Goal: Information Seeking & Learning: Compare options

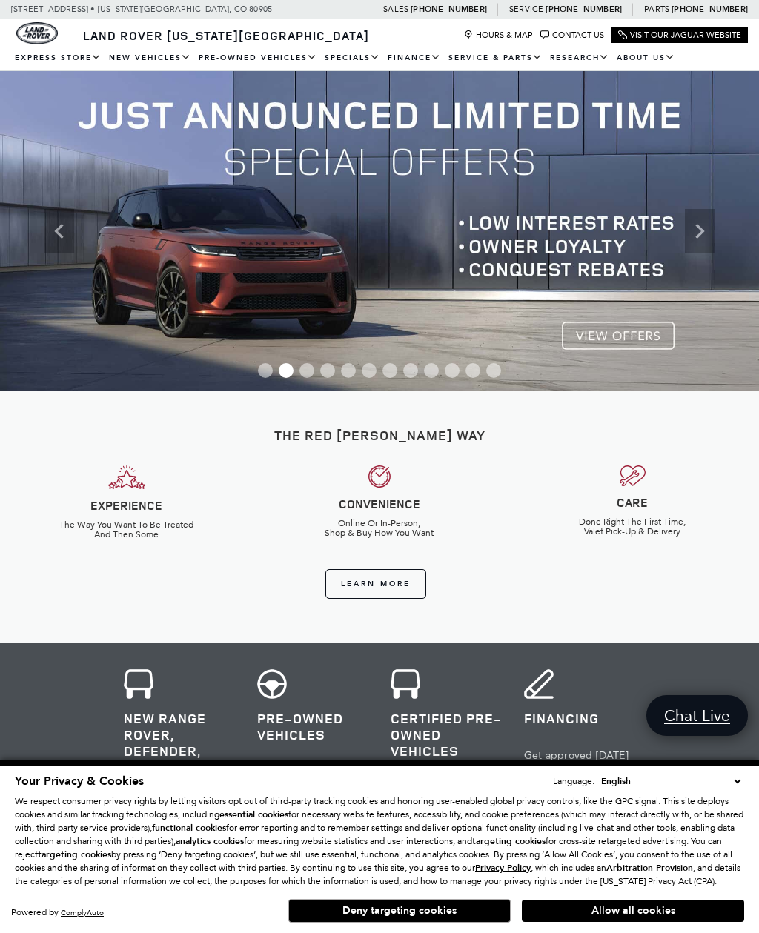
click at [0, 0] on link "View All Pre-Owned Vehicles" at bounding box center [0, 0] width 0 height 0
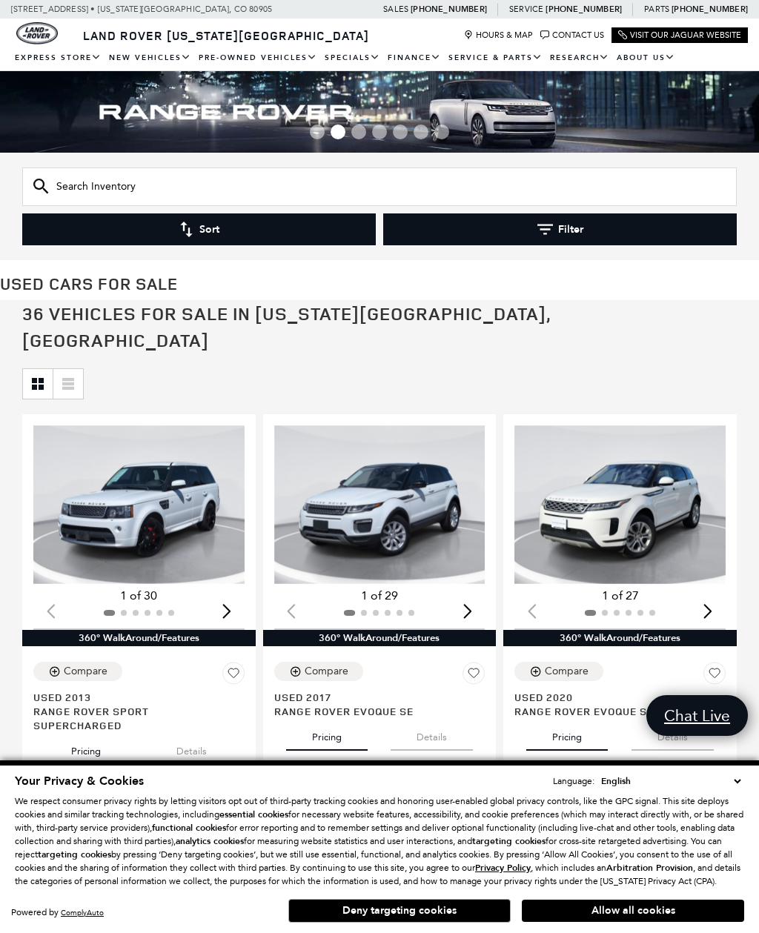
click at [593, 236] on button "Filter" at bounding box center [559, 229] width 353 height 32
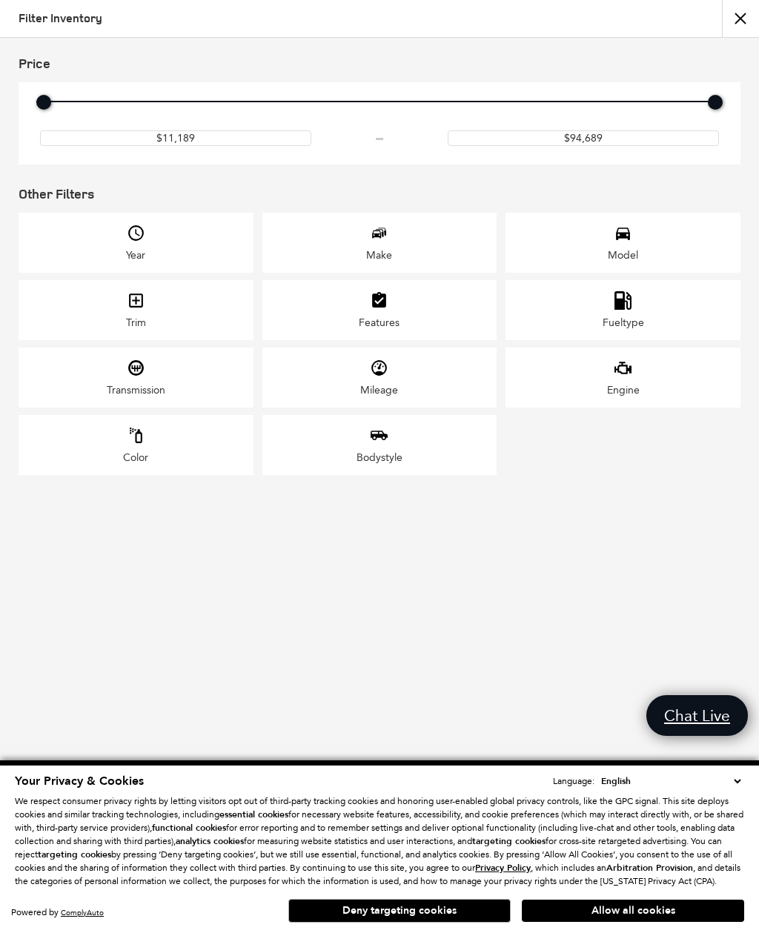
click at [119, 312] on div "Trim" at bounding box center [136, 310] width 235 height 60
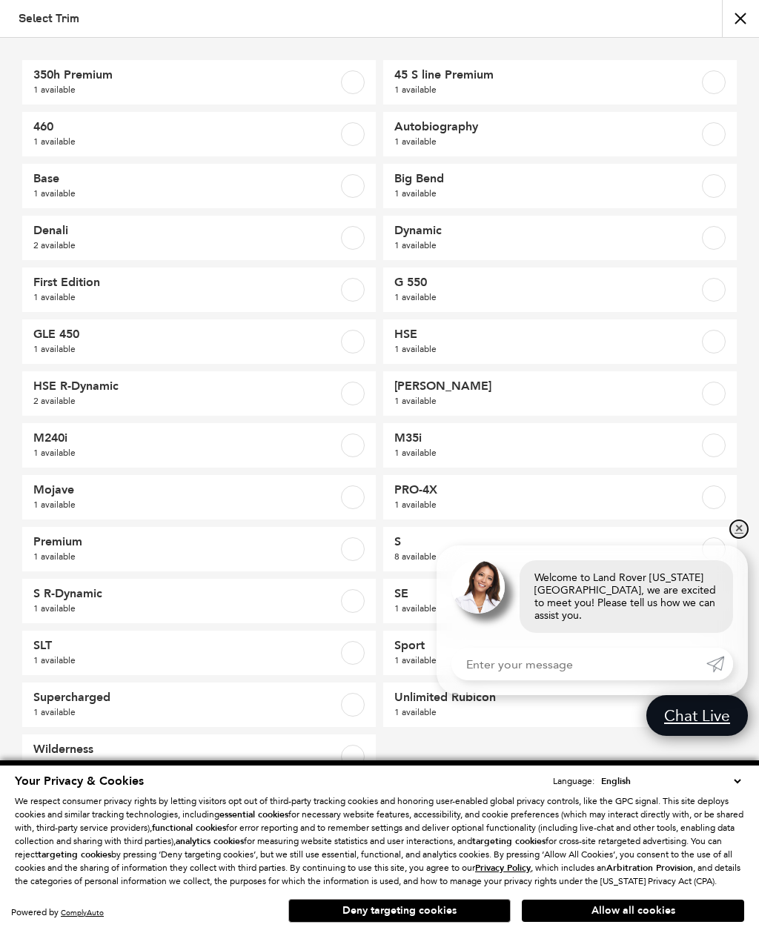
click at [736, 535] on link "✕" at bounding box center [739, 529] width 18 height 18
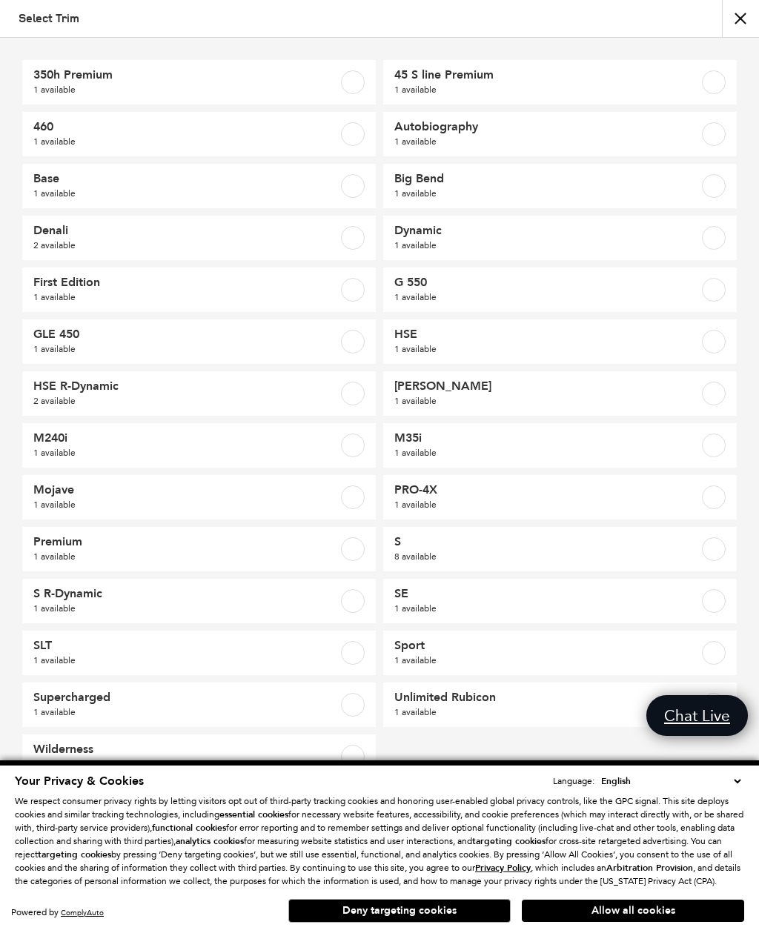
click at [633, 912] on button "Allow all cookies" at bounding box center [633, 910] width 222 height 22
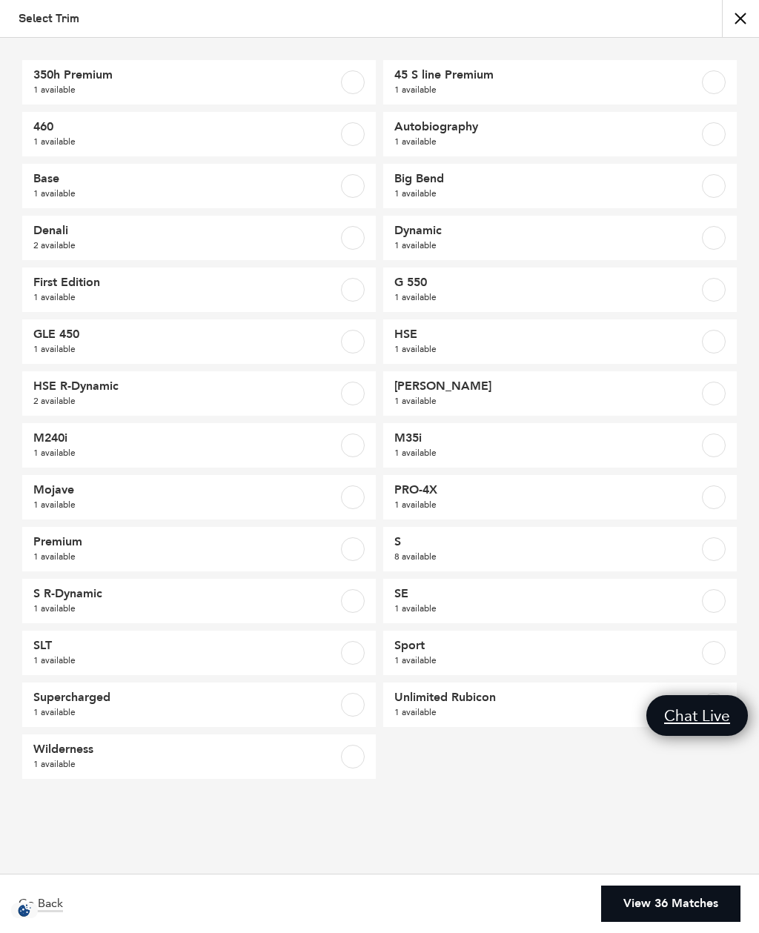
click at [702, 650] on label at bounding box center [714, 653] width 24 height 24
checkbox input "true"
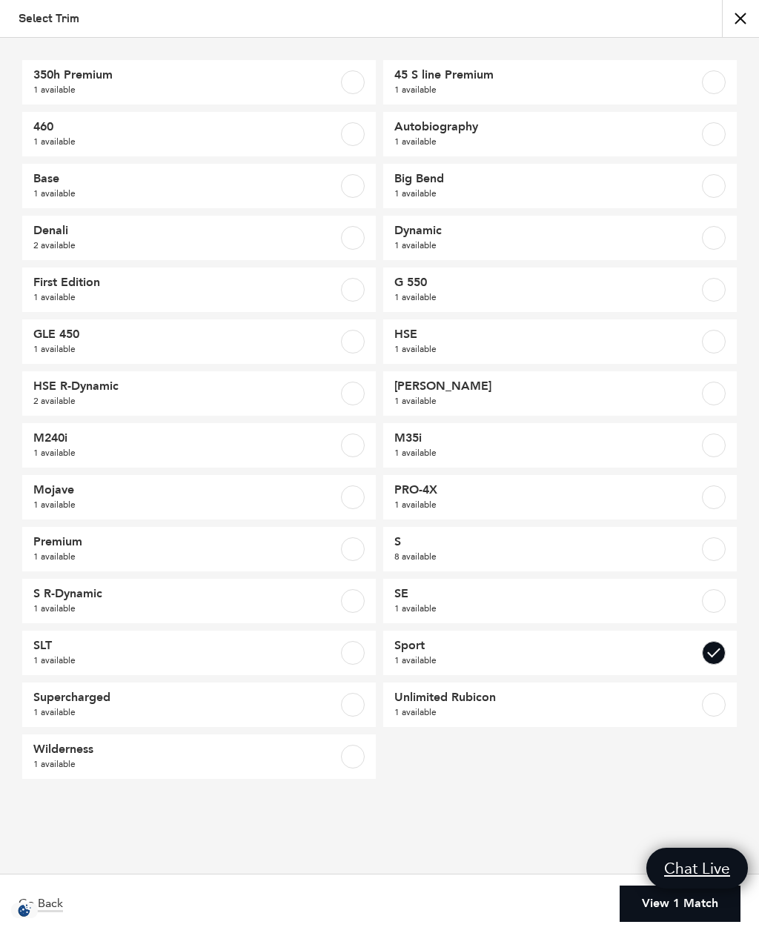
click at [665, 900] on link "View 1 Match" at bounding box center [679, 903] width 121 height 36
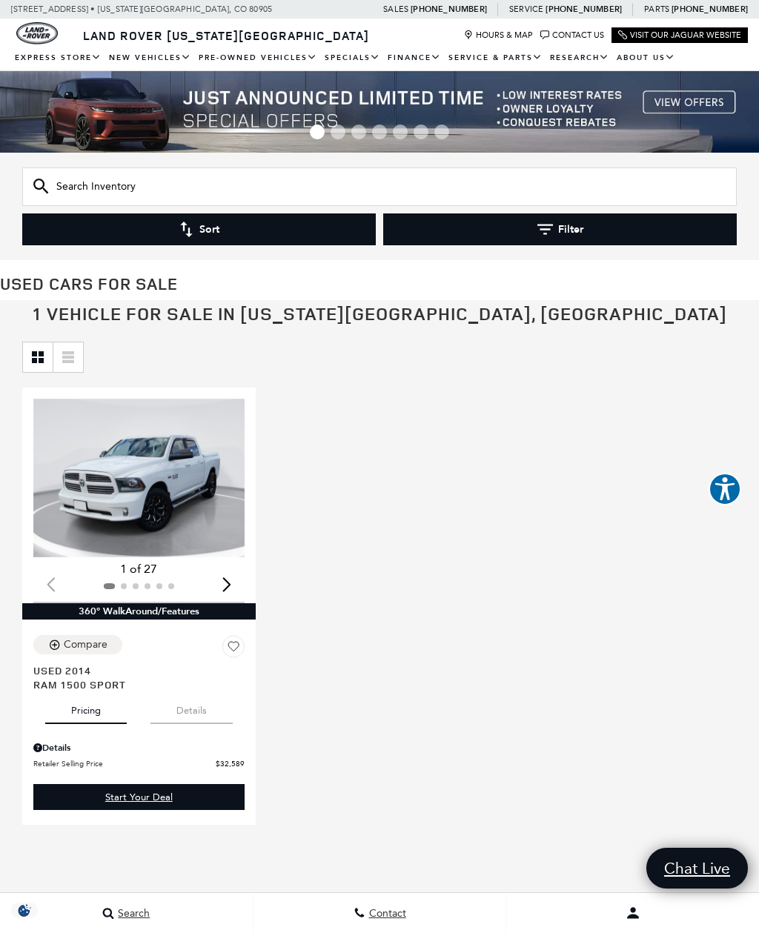
click at [556, 222] on button "Filter" at bounding box center [559, 229] width 353 height 32
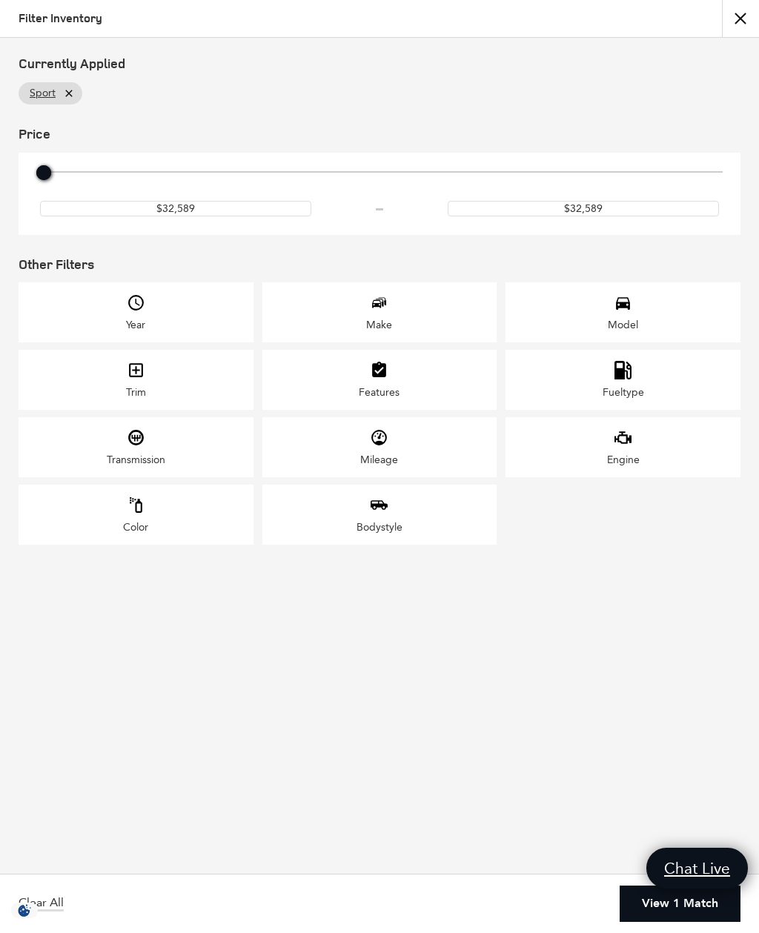
click at [426, 308] on div "Make" at bounding box center [379, 312] width 235 height 60
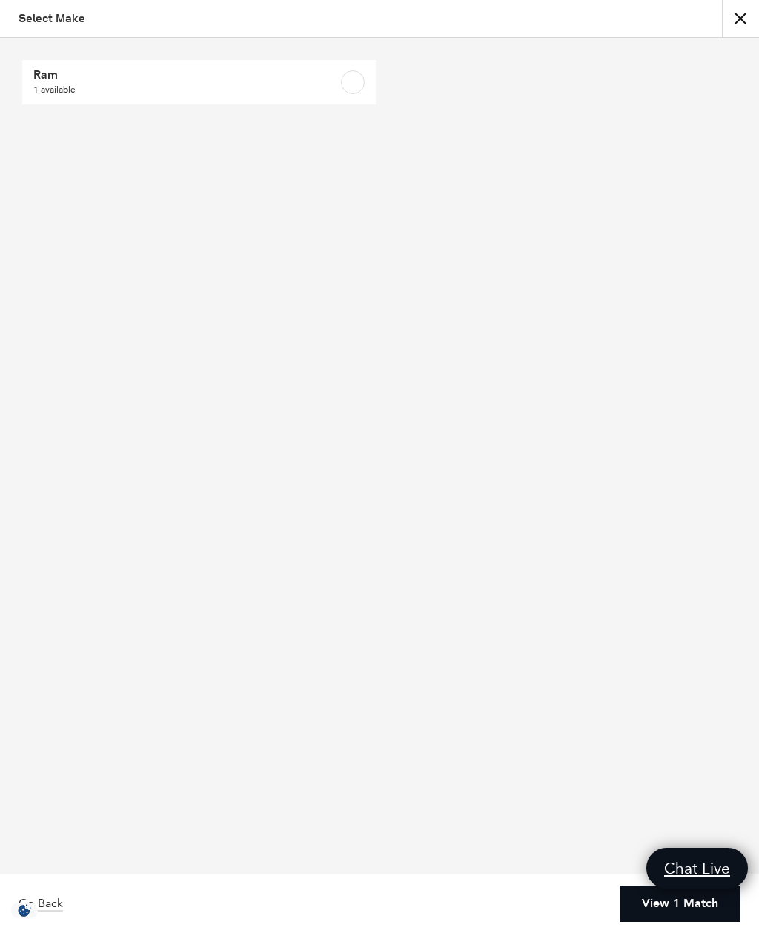
click at [61, 896] on link "Go Back" at bounding box center [41, 904] width 44 height 16
